Goal: Task Accomplishment & Management: Manage account settings

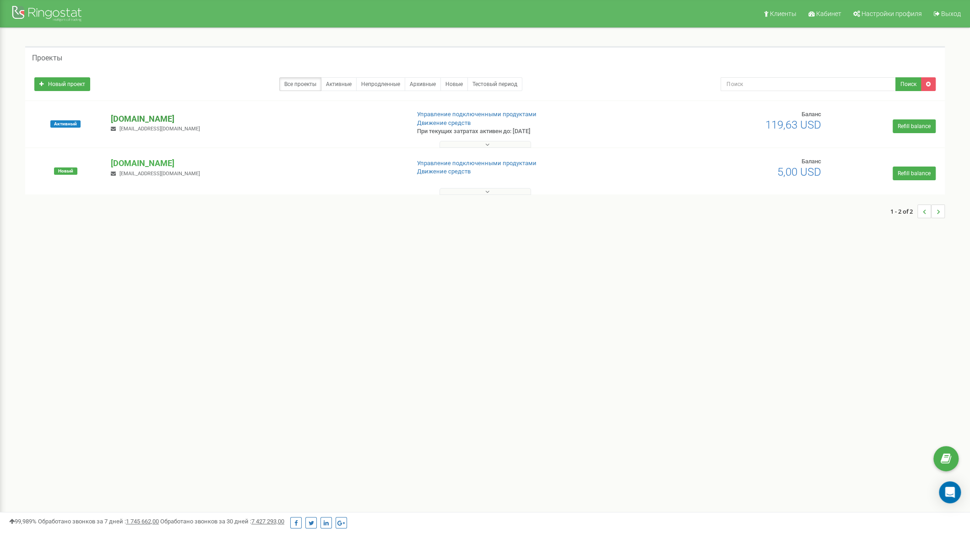
click at [119, 120] on p "[DOMAIN_NAME]" at bounding box center [256, 119] width 291 height 12
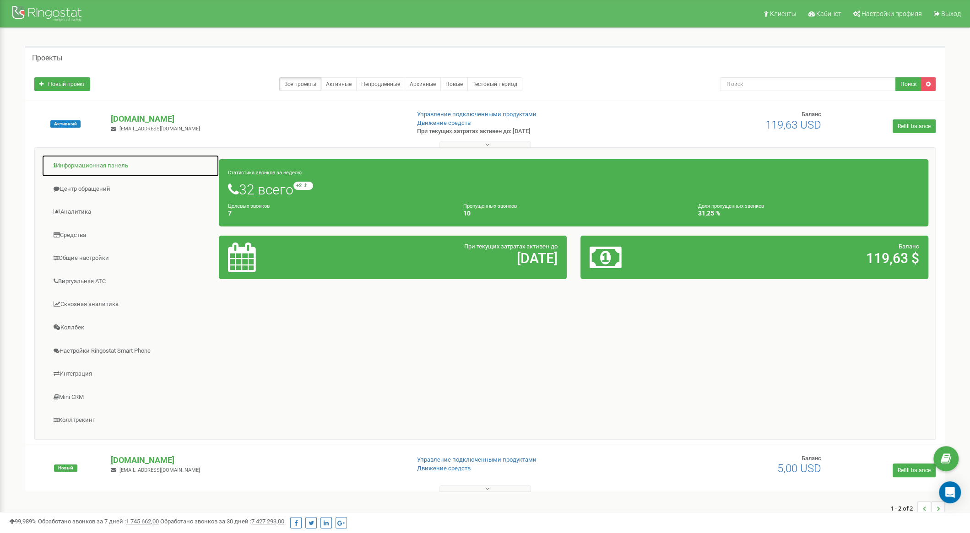
click at [103, 166] on link "Информационная панель" at bounding box center [131, 166] width 178 height 22
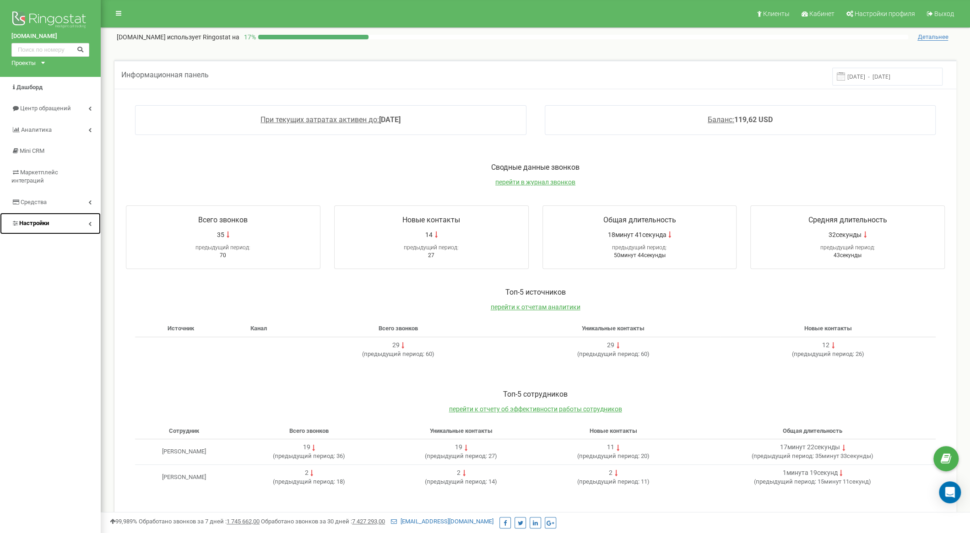
click at [49, 220] on span "Настройки" at bounding box center [34, 223] width 30 height 7
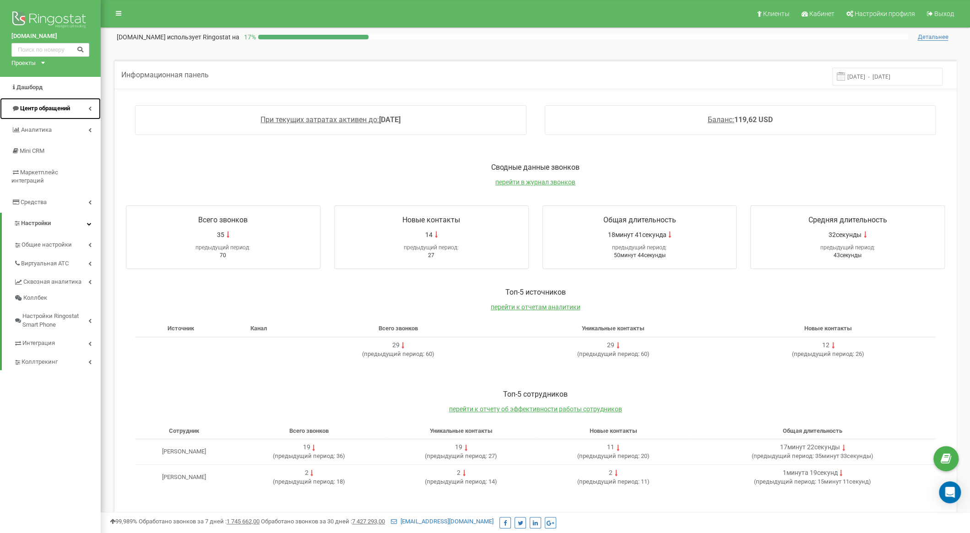
click at [58, 110] on span "Центр обращений" at bounding box center [45, 108] width 50 height 7
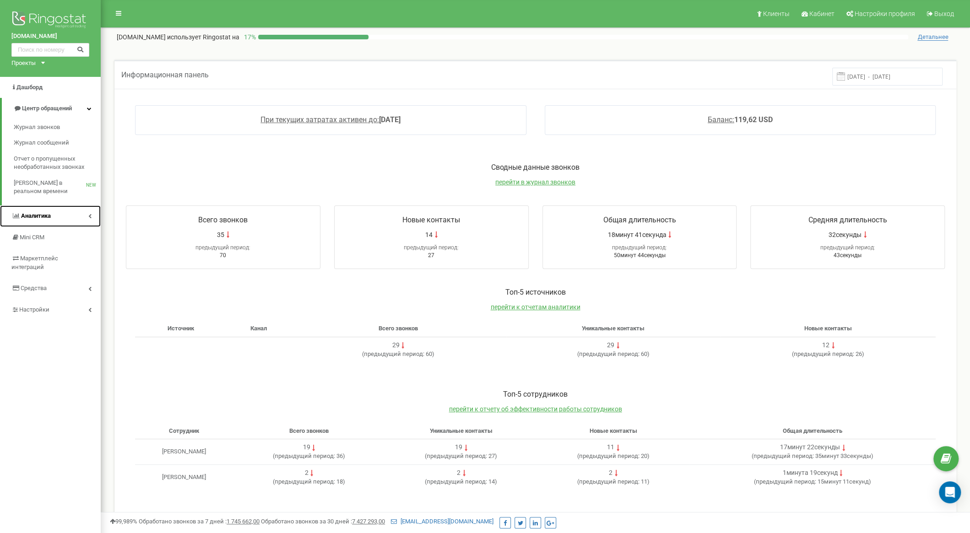
click at [63, 211] on link "Аналитика" at bounding box center [50, 217] width 101 height 22
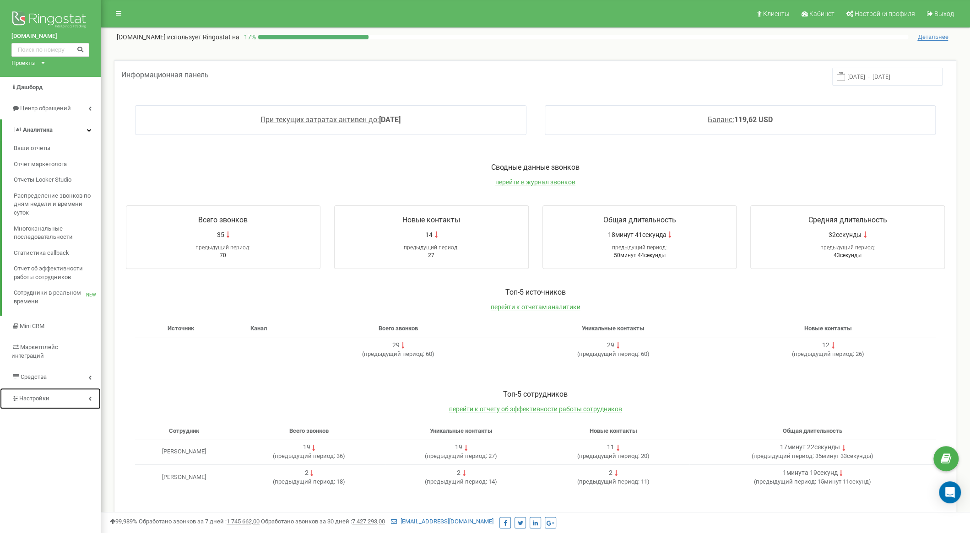
click at [49, 395] on span "Настройки" at bounding box center [34, 398] width 30 height 7
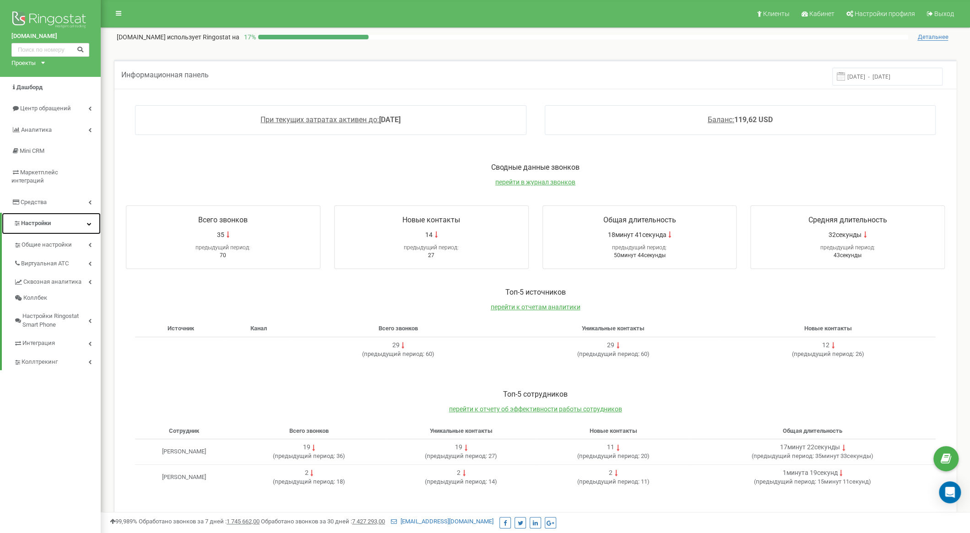
click at [56, 216] on link "Настройки" at bounding box center [51, 224] width 99 height 22
click at [56, 216] on link "Настройки" at bounding box center [50, 224] width 101 height 22
click at [55, 241] on span "Общие настройки" at bounding box center [46, 245] width 49 height 9
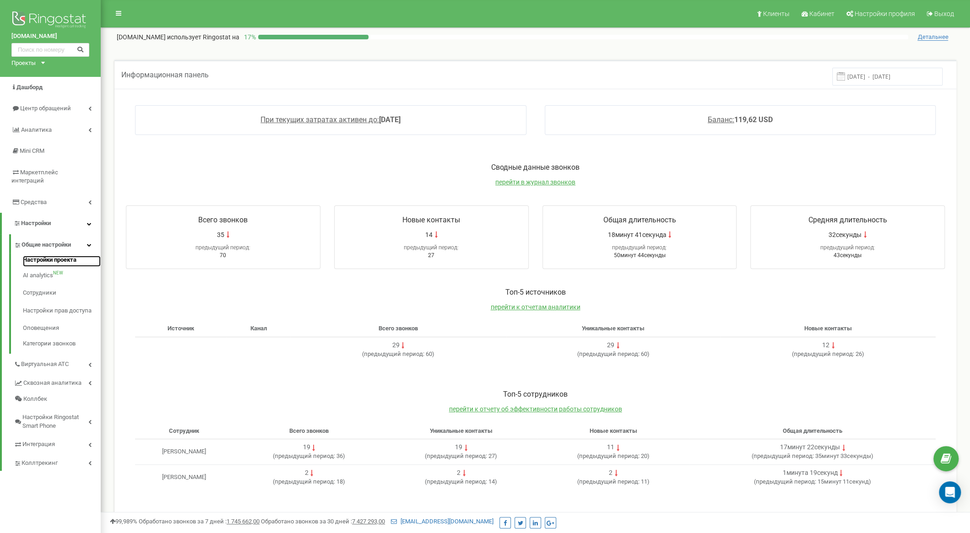
click at [52, 256] on link "Настройки проекта" at bounding box center [62, 261] width 78 height 11
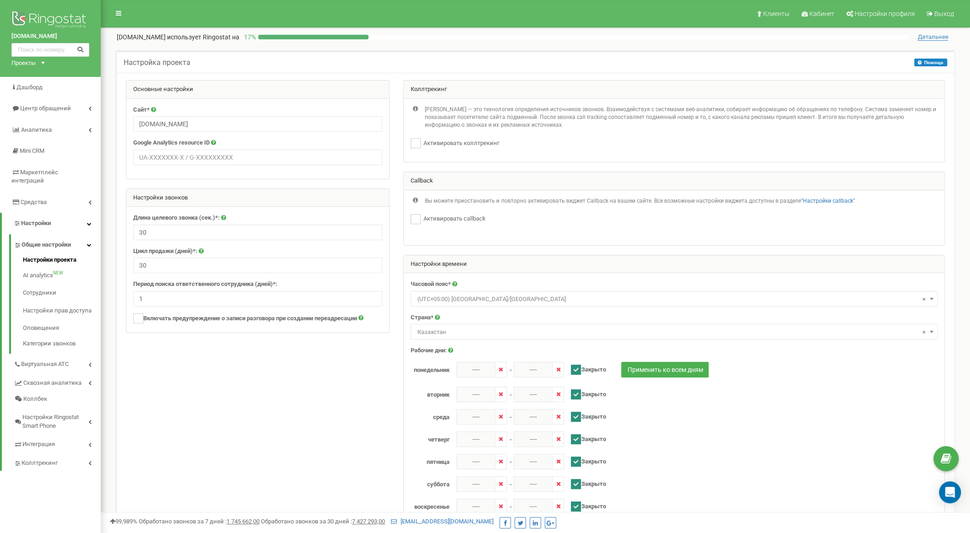
click at [43, 62] on icon at bounding box center [43, 63] width 4 height 2
click at [430, 42] on div "Настройка проекта Помощь Помощь На данном этапе вы должны осуществить первичную…" at bounding box center [536, 369] width 856 height 655
